Goal: Check status

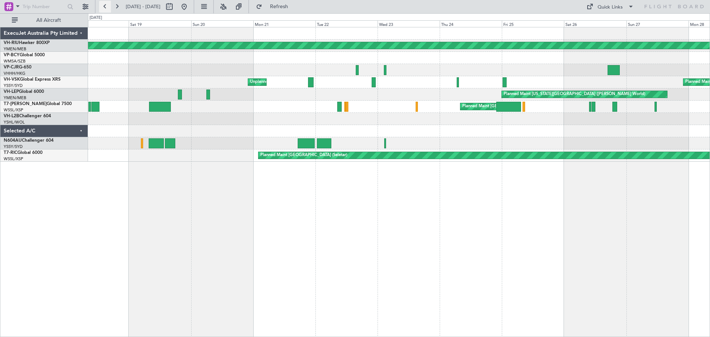
click at [106, 7] on button at bounding box center [105, 7] width 12 height 12
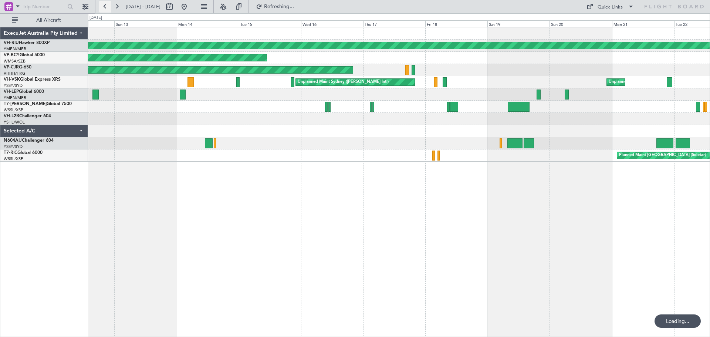
click at [106, 7] on button at bounding box center [105, 7] width 12 height 12
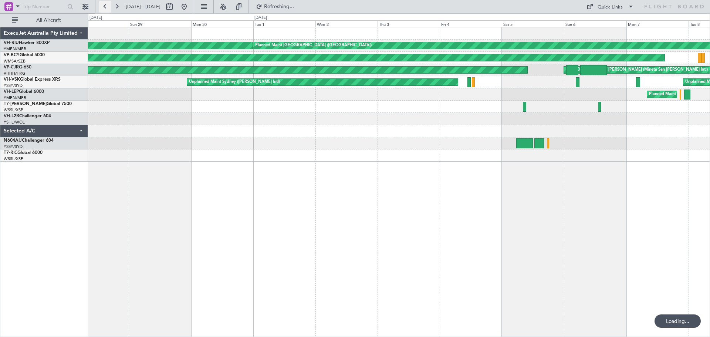
click at [106, 7] on button at bounding box center [105, 7] width 12 height 12
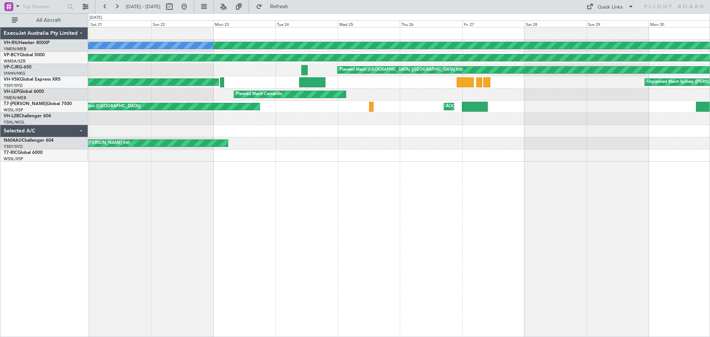
click at [353, 207] on div "Planned Maint [GEOGRAPHIC_DATA] ([GEOGRAPHIC_DATA]) No Crew Planned Maint [GEOG…" at bounding box center [399, 182] width 622 height 310
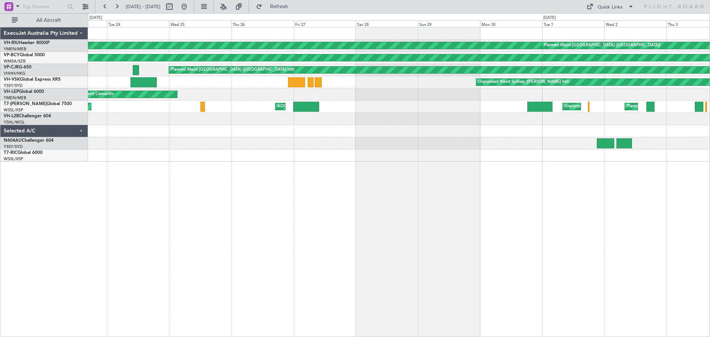
click at [382, 206] on div "Planned Maint [GEOGRAPHIC_DATA] ([GEOGRAPHIC_DATA]) Planned Maint [GEOGRAPHIC_D…" at bounding box center [399, 182] width 622 height 310
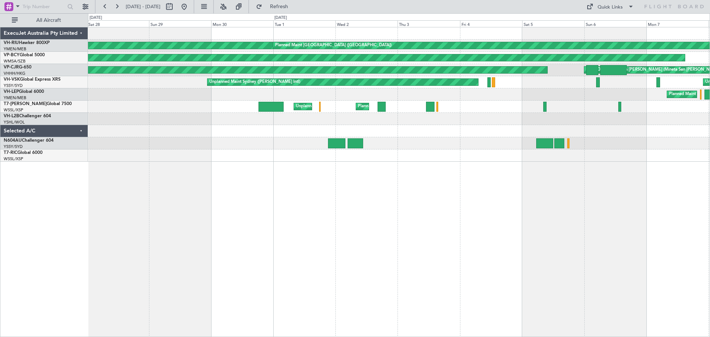
click at [253, 186] on div "Planned Maint [GEOGRAPHIC_DATA] ([GEOGRAPHIC_DATA]) Planned Maint [GEOGRAPHIC_D…" at bounding box center [399, 182] width 622 height 310
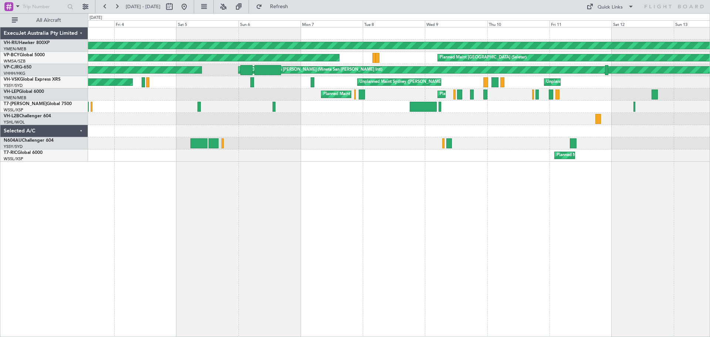
click at [276, 219] on div "Planned Maint [GEOGRAPHIC_DATA] ([GEOGRAPHIC_DATA]) Planned Maint [GEOGRAPHIC_D…" at bounding box center [399, 182] width 622 height 310
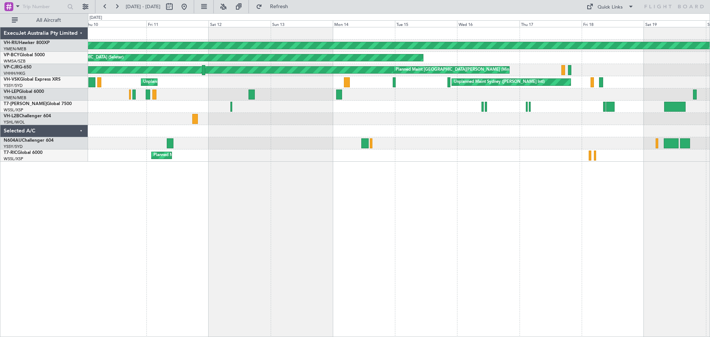
click at [227, 227] on div "Planned Maint [GEOGRAPHIC_DATA] ([GEOGRAPHIC_DATA]) Planned Maint [GEOGRAPHIC_D…" at bounding box center [399, 182] width 622 height 310
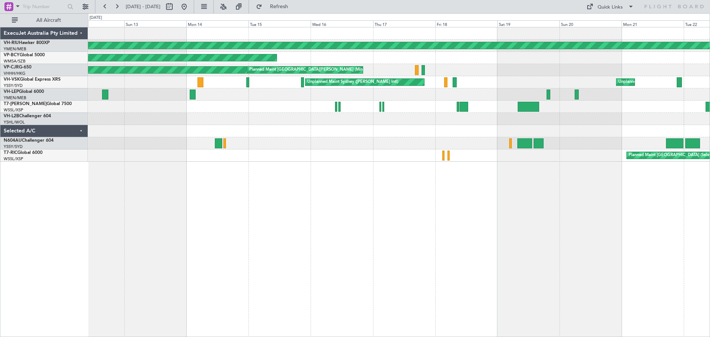
click at [475, 216] on div "Planned Maint [GEOGRAPHIC_DATA] ([GEOGRAPHIC_DATA]) Planned Maint [GEOGRAPHIC_D…" at bounding box center [399, 182] width 622 height 310
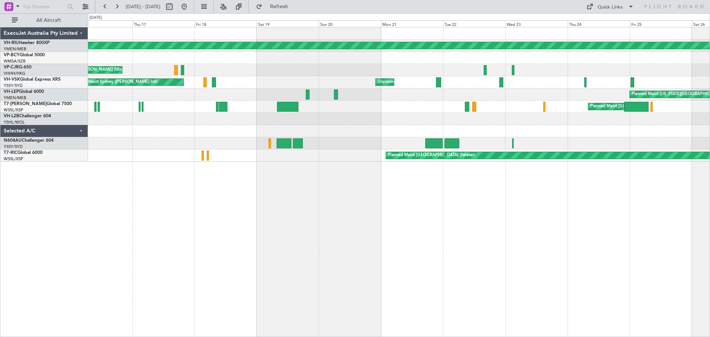
click at [338, 224] on div "Planned Maint [GEOGRAPHIC_DATA] ([GEOGRAPHIC_DATA]) Planned Maint [GEOGRAPHIC_D…" at bounding box center [399, 182] width 622 height 310
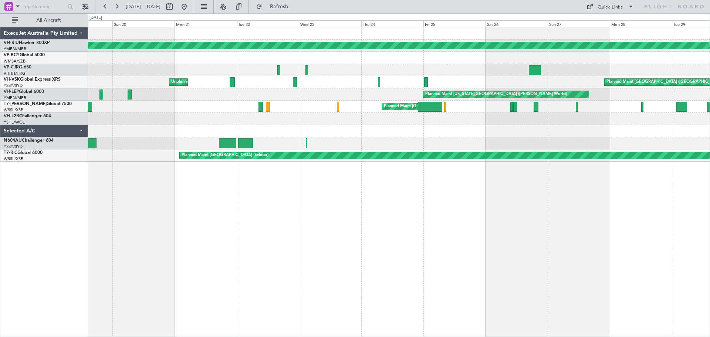
click at [341, 224] on div "Planned Maint [GEOGRAPHIC_DATA] ([GEOGRAPHIC_DATA]) Planned Maint [GEOGRAPHIC_D…" at bounding box center [399, 182] width 622 height 310
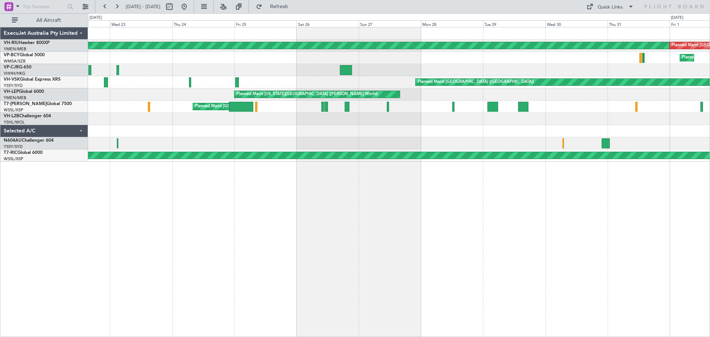
click at [232, 188] on div "Planned Maint [GEOGRAPHIC_DATA] ([GEOGRAPHIC_DATA]) Planned Maint [GEOGRAPHIC_D…" at bounding box center [399, 182] width 622 height 310
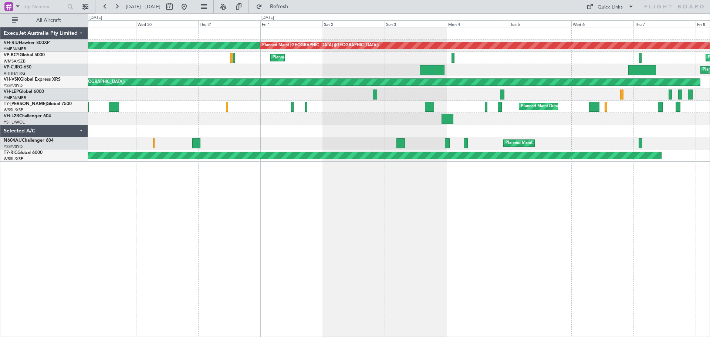
click at [242, 225] on div "Planned Maint [GEOGRAPHIC_DATA] ([GEOGRAPHIC_DATA]) Planned Maint [GEOGRAPHIC_D…" at bounding box center [399, 182] width 622 height 310
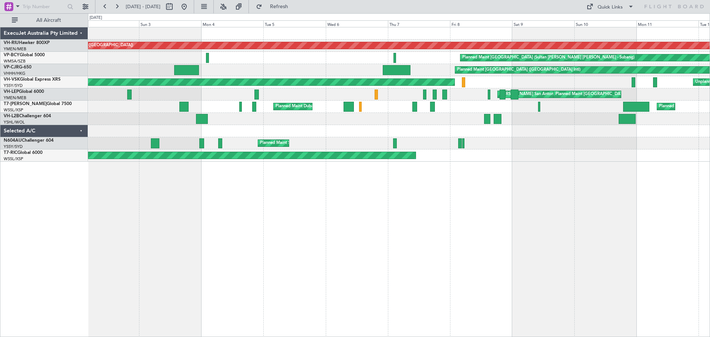
click at [280, 186] on div "Planned Maint [GEOGRAPHIC_DATA] ([GEOGRAPHIC_DATA]) Planned Maint [GEOGRAPHIC_D…" at bounding box center [399, 182] width 622 height 310
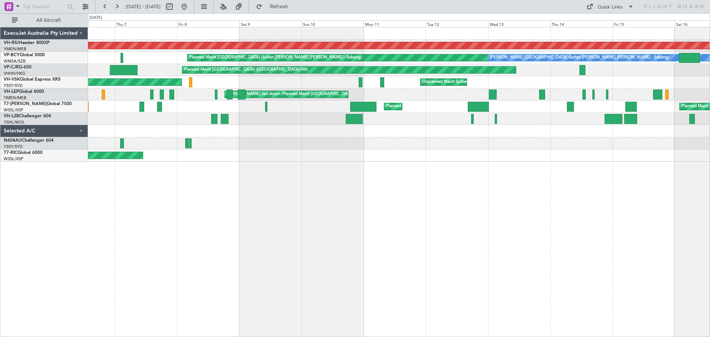
click at [243, 185] on div "Planned Maint [GEOGRAPHIC_DATA] ([GEOGRAPHIC_DATA]) Planned Maint [GEOGRAPHIC_D…" at bounding box center [399, 182] width 622 height 310
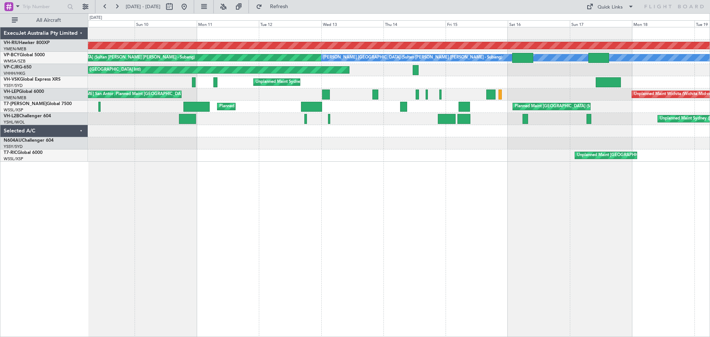
click at [291, 196] on div "Planned Maint [GEOGRAPHIC_DATA] ([GEOGRAPHIC_DATA]) Planned Maint [GEOGRAPHIC_D…" at bounding box center [399, 182] width 622 height 310
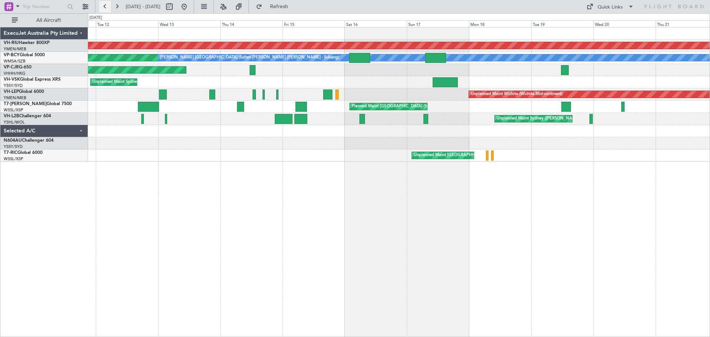
click at [108, 6] on button at bounding box center [105, 7] width 12 height 12
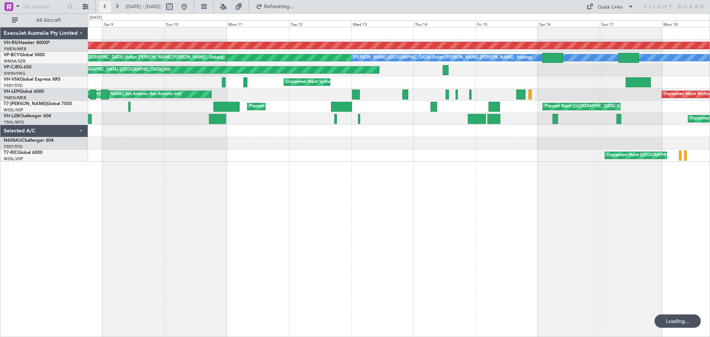
click at [107, 6] on button at bounding box center [105, 7] width 12 height 12
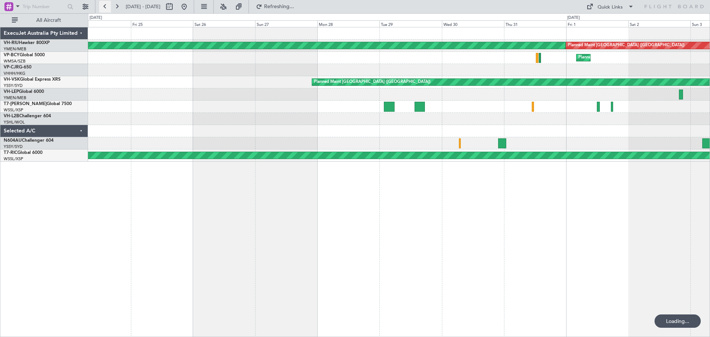
click at [107, 6] on button at bounding box center [105, 7] width 12 height 12
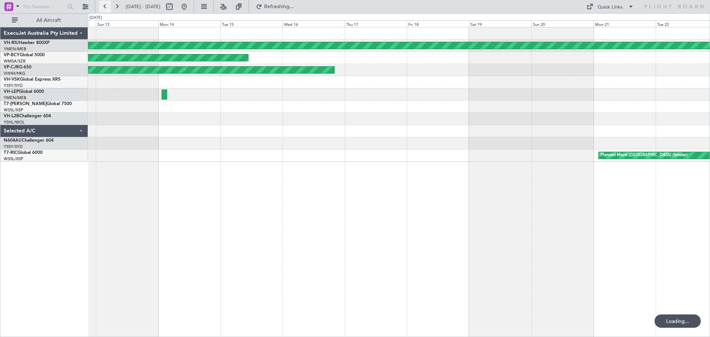
click at [106, 6] on button at bounding box center [105, 7] width 12 height 12
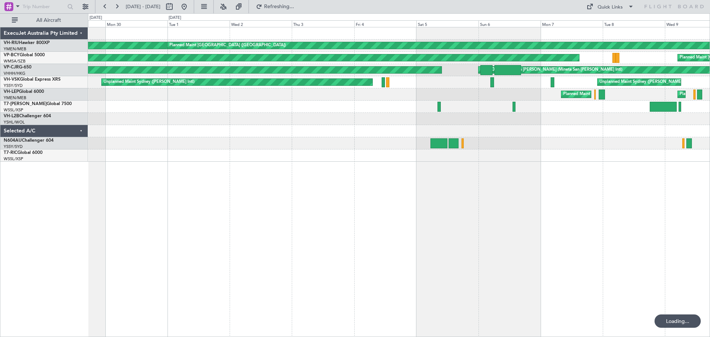
click at [386, 172] on div "Planned Maint [GEOGRAPHIC_DATA] ([GEOGRAPHIC_DATA]) Planned Maint [GEOGRAPHIC_D…" at bounding box center [399, 182] width 622 height 310
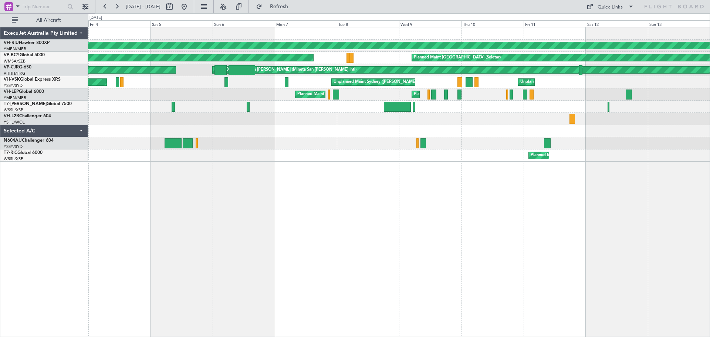
click at [301, 172] on div "Planned Maint [GEOGRAPHIC_DATA] ([GEOGRAPHIC_DATA]) Planned Maint [GEOGRAPHIC_D…" at bounding box center [399, 182] width 622 height 310
